Goal: Task Accomplishment & Management: Use online tool/utility

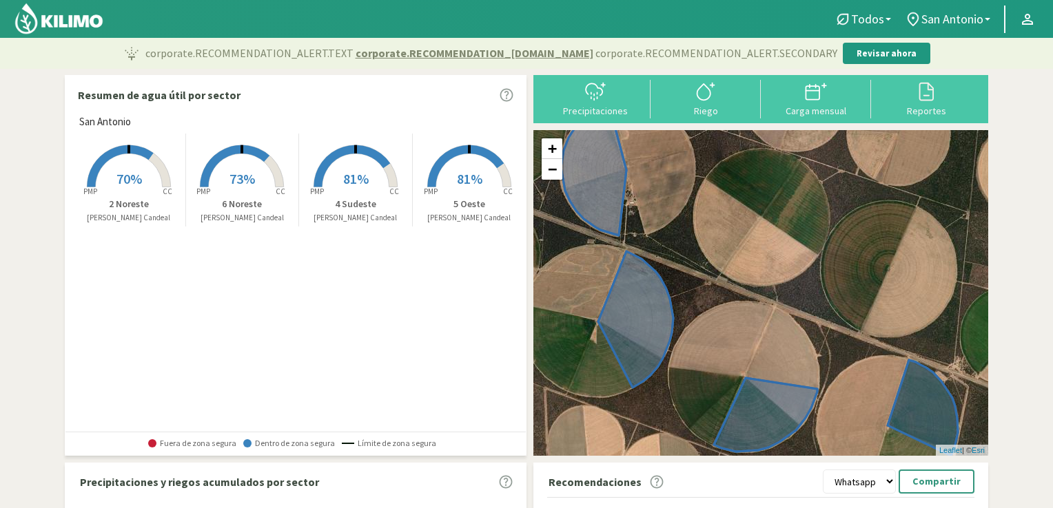
click at [356, 172] on span "81%" at bounding box center [355, 178] width 25 height 17
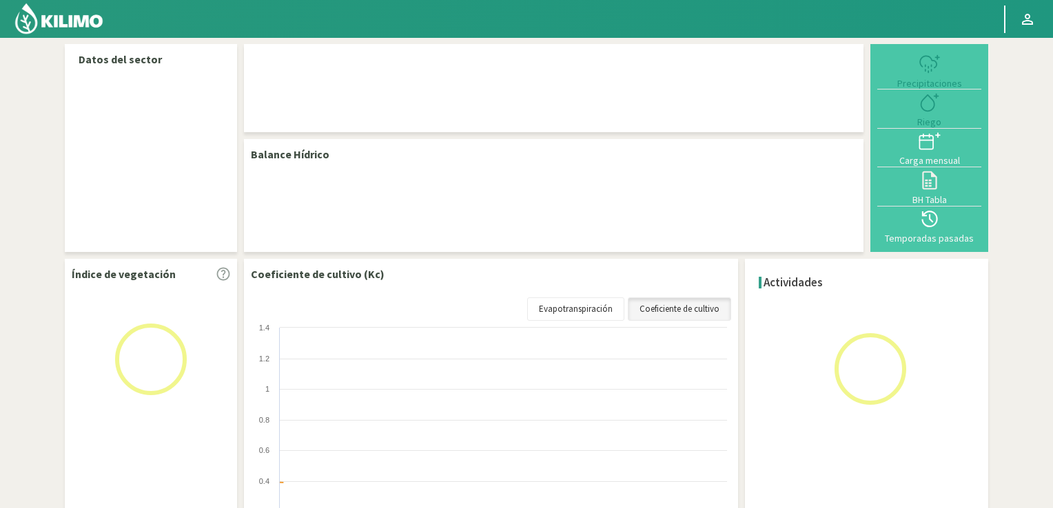
select select "1: Object"
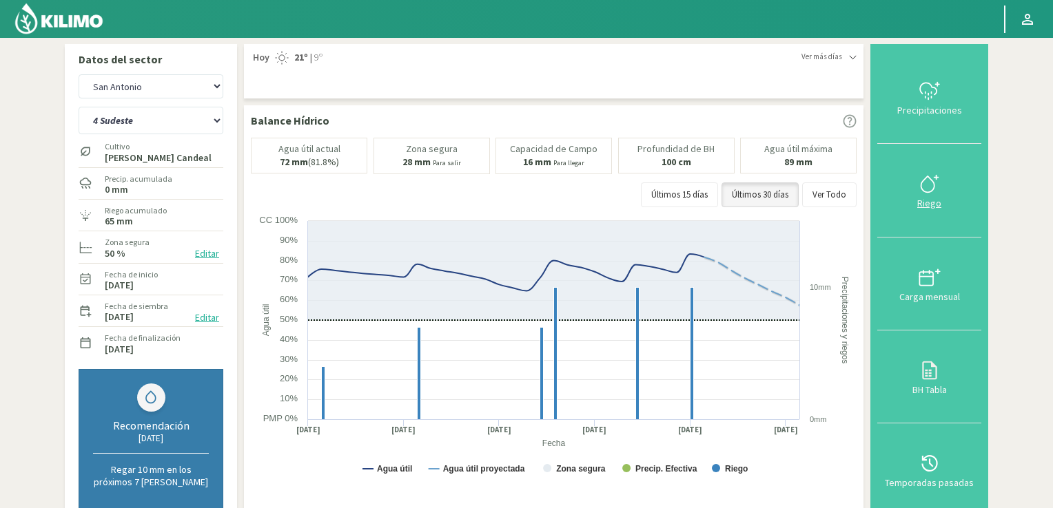
click at [942, 198] on div "Riego" at bounding box center [929, 203] width 96 height 10
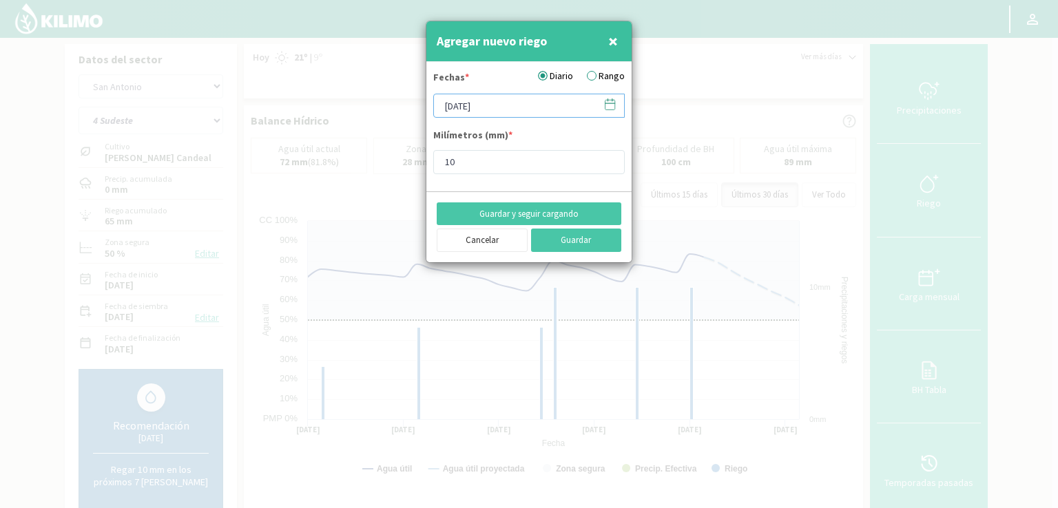
click at [548, 104] on input "[DATE]" at bounding box center [529, 106] width 192 height 24
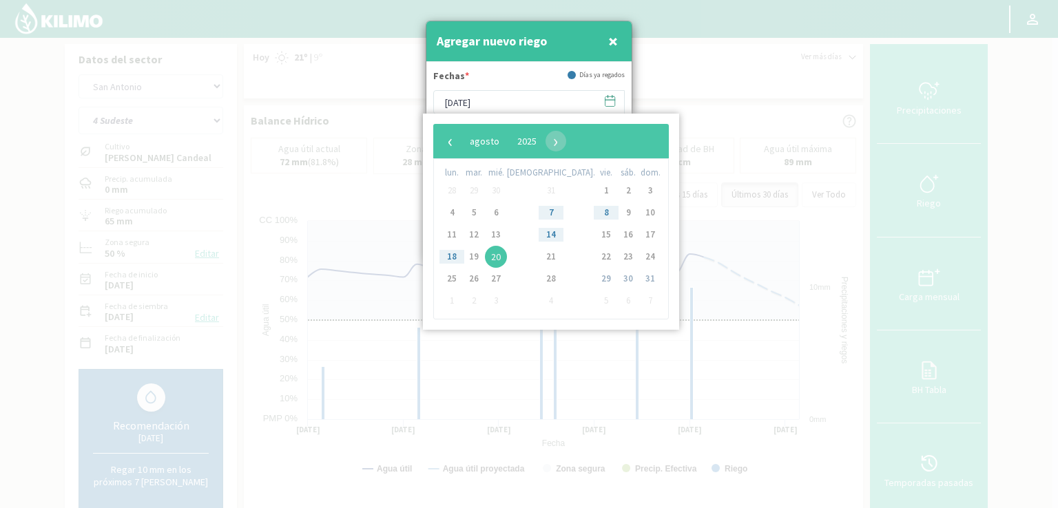
click at [504, 258] on span "20" at bounding box center [496, 257] width 22 height 22
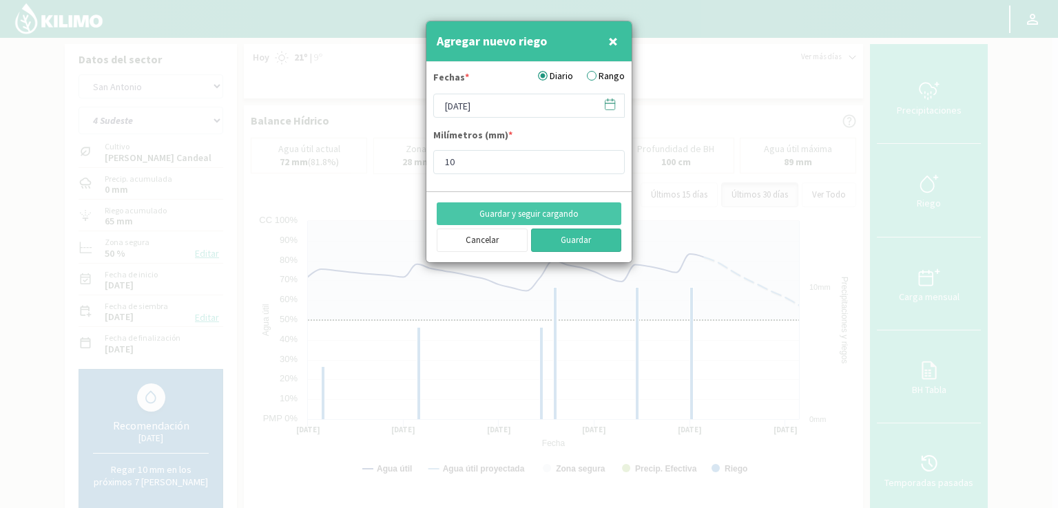
click at [569, 238] on button "Guardar" at bounding box center [576, 240] width 91 height 23
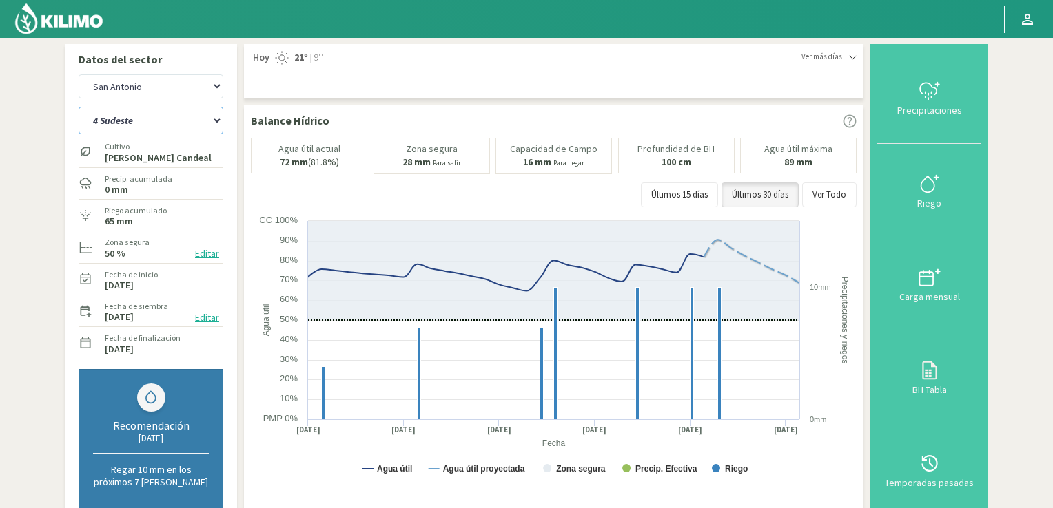
click at [214, 117] on select "2 Noreste 4 Sudeste 5 Oeste 6 Noreste" at bounding box center [151, 121] width 145 height 28
select select "0: Object"
click at [79, 107] on select "2 Noreste 4 Sudeste 5 Oeste 6 Noreste" at bounding box center [151, 121] width 145 height 28
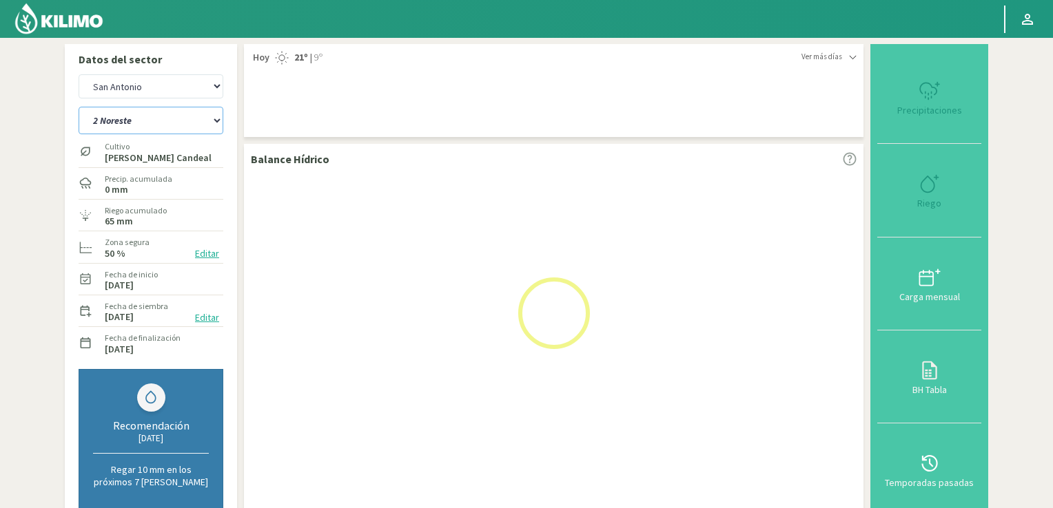
select select "2: Object"
select select "4: Object"
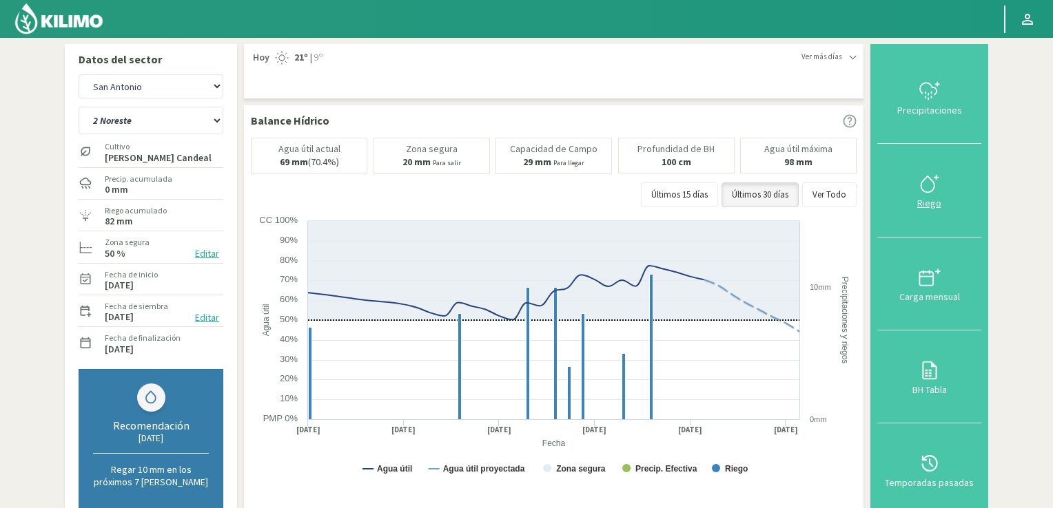
click at [934, 185] on icon at bounding box center [929, 184] width 22 height 22
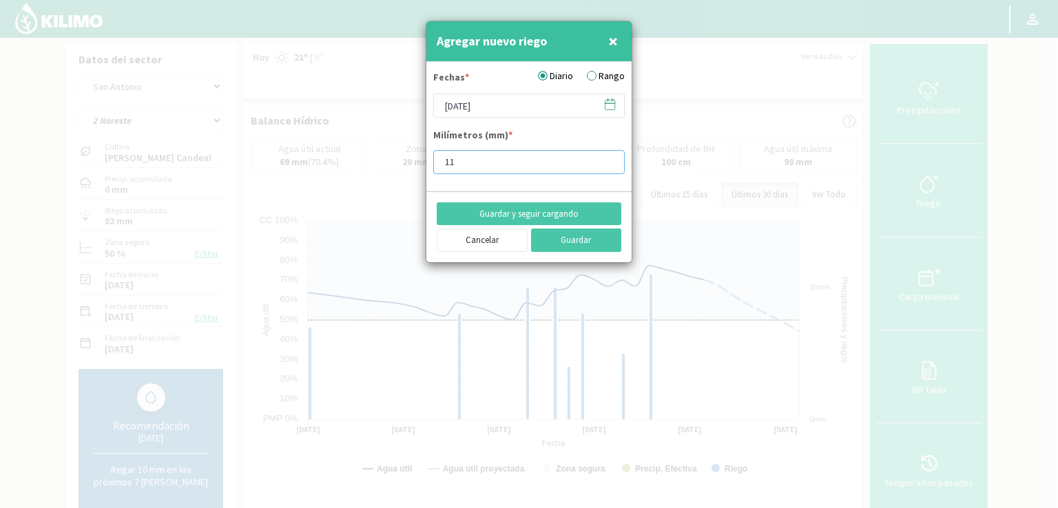
click at [475, 163] on input "11" at bounding box center [529, 162] width 192 height 24
type input "10"
click at [579, 243] on button "Guardar" at bounding box center [576, 240] width 91 height 23
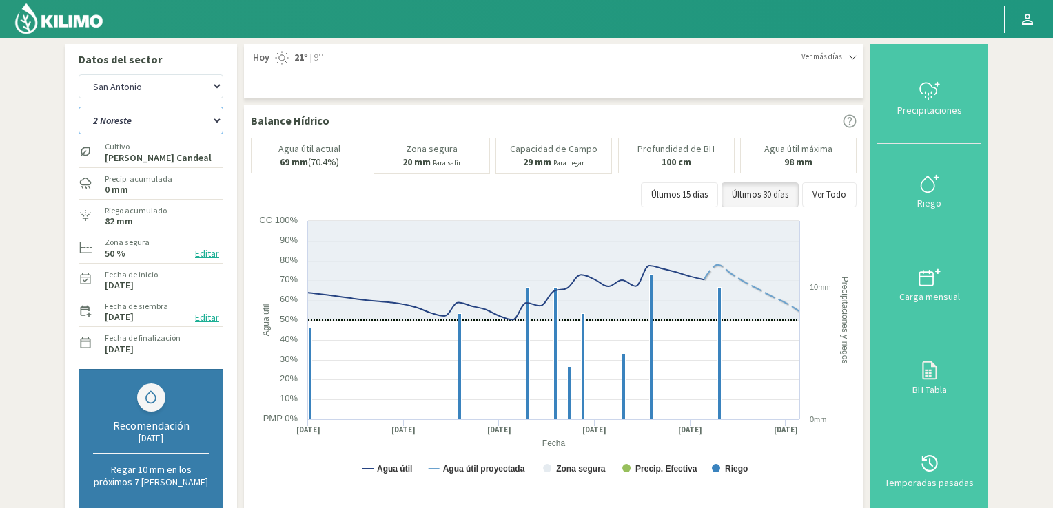
click at [216, 119] on select "2 Noreste 4 Sudeste 5 Oeste 6 Noreste" at bounding box center [151, 121] width 145 height 28
select select "6: Object"
click at [79, 107] on select "2 Noreste 4 Sudeste 5 Oeste 6 Noreste" at bounding box center [151, 121] width 145 height 28
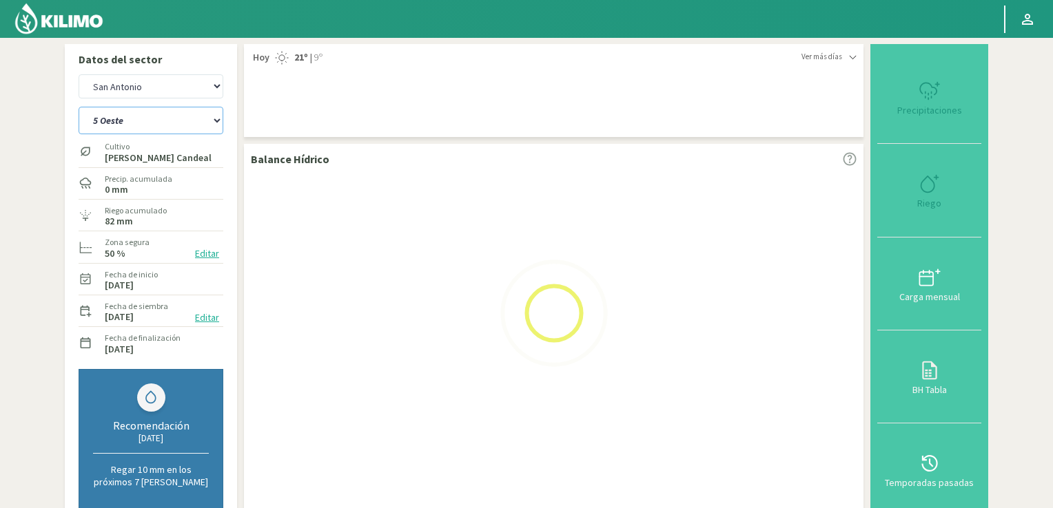
select select "4: Object"
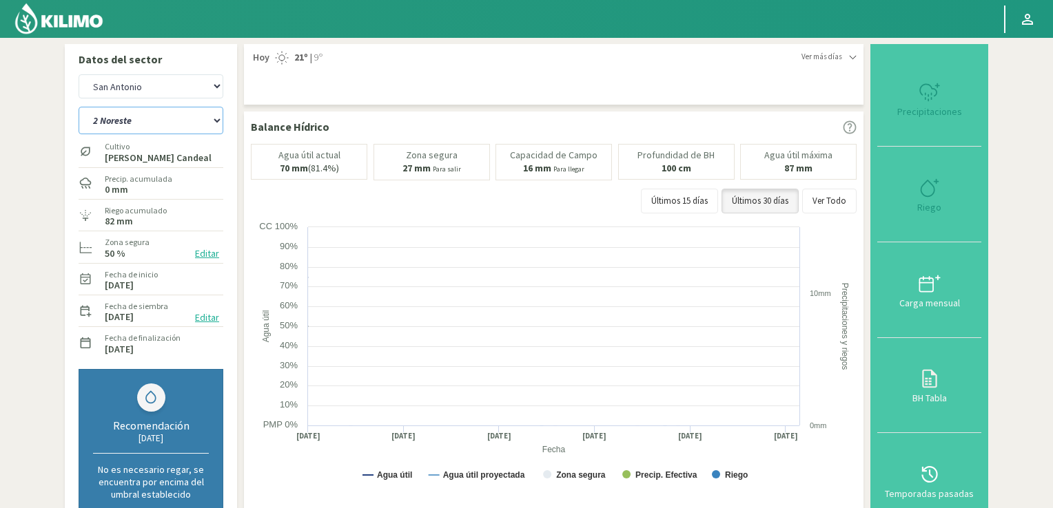
select select "10: Object"
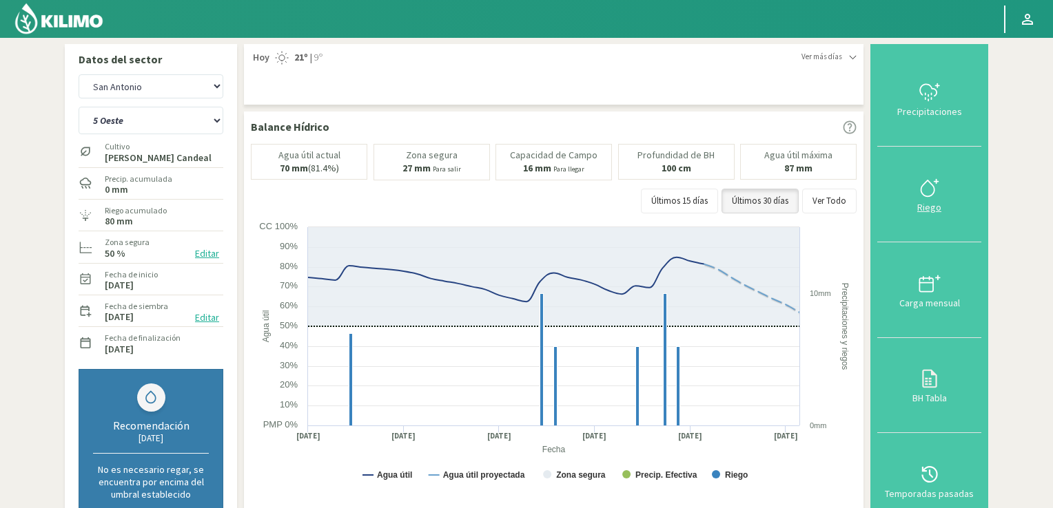
click at [930, 188] on icon at bounding box center [929, 188] width 22 height 22
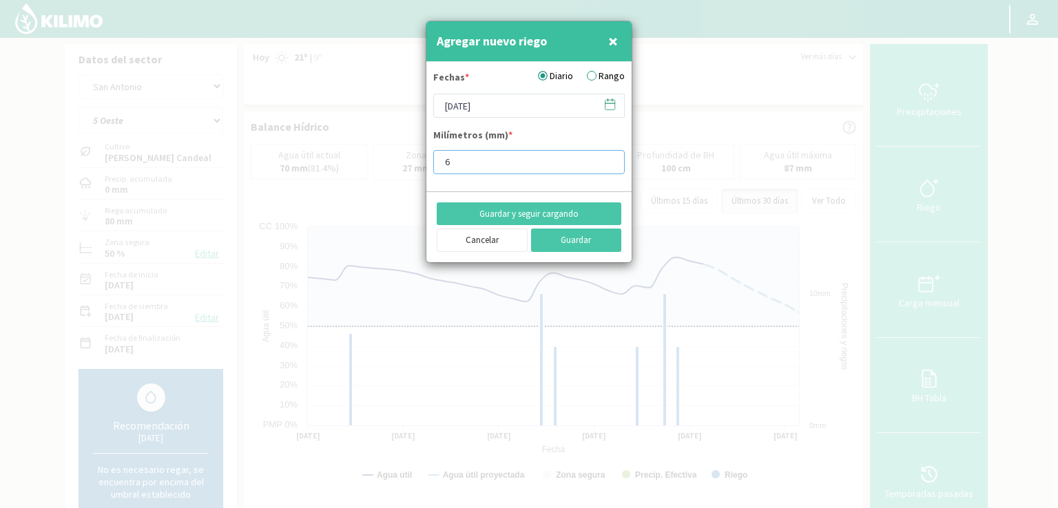
click at [466, 168] on input "6" at bounding box center [529, 162] width 192 height 24
type input "10"
click at [553, 249] on button "Guardar" at bounding box center [576, 240] width 91 height 23
